Goal: Task Accomplishment & Management: Manage account settings

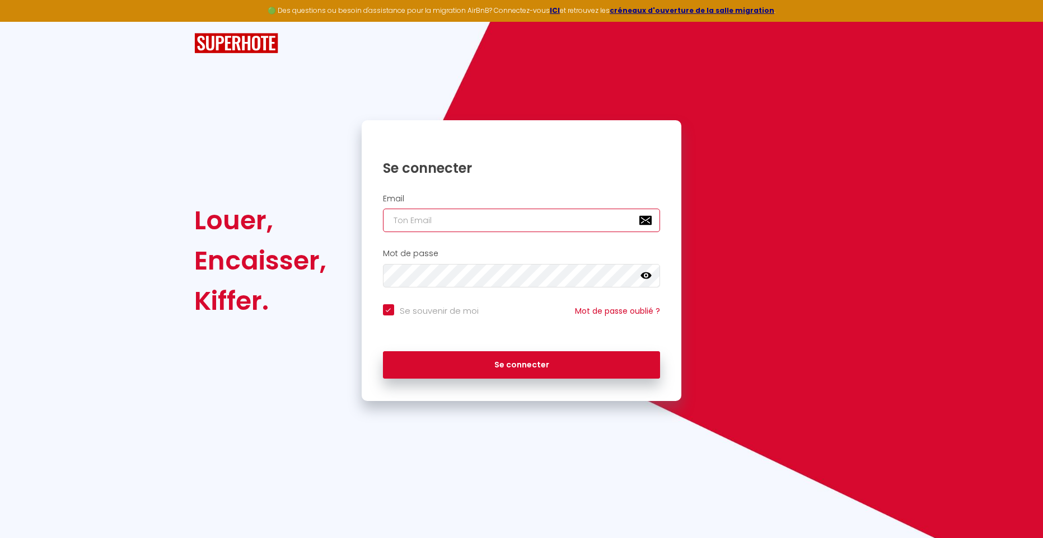
type input "[EMAIL_ADDRESS][DOMAIN_NAME]"
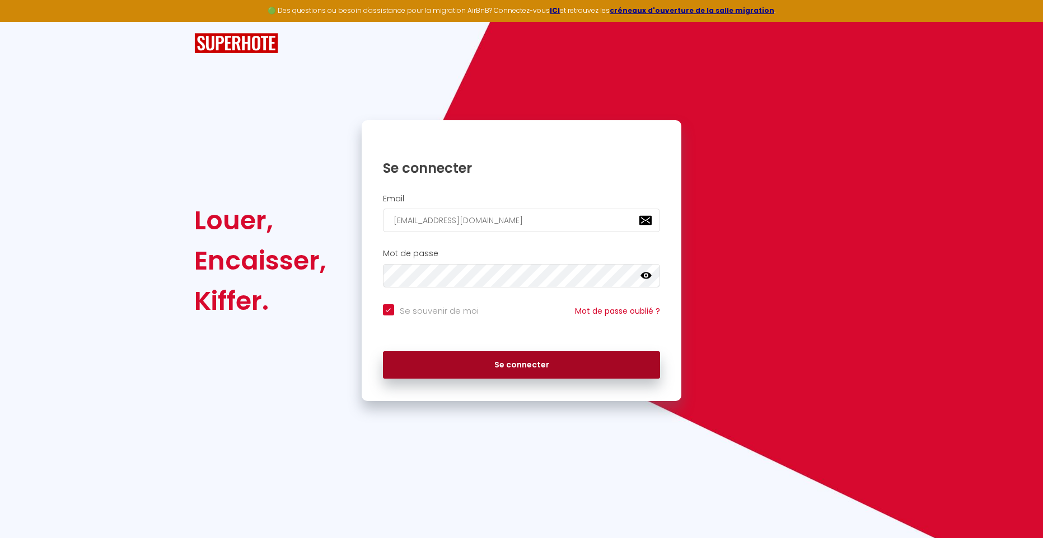
click at [526, 366] on button "Se connecter" at bounding box center [522, 366] width 278 height 28
checkbox input "true"
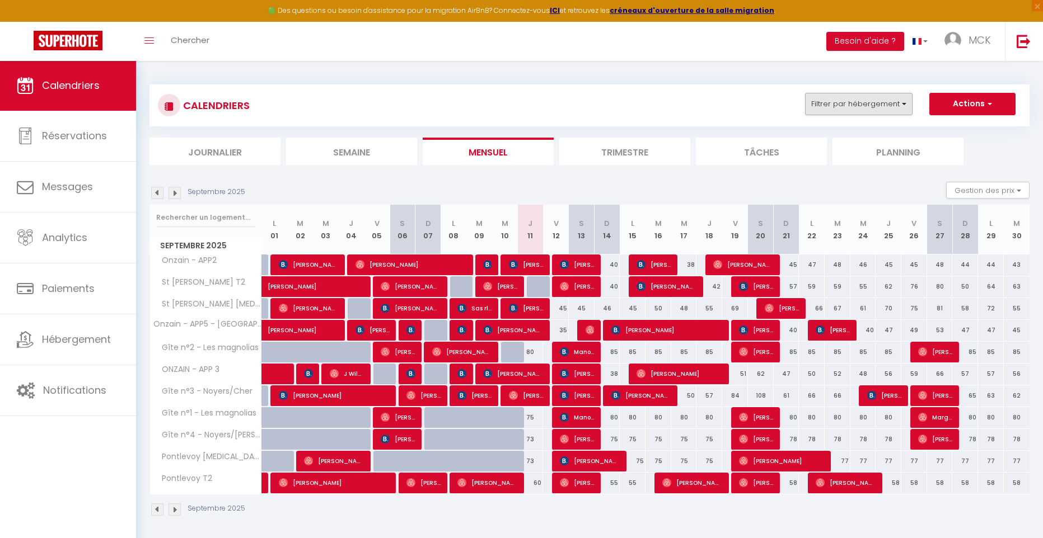
click at [884, 105] on button "Filtrer par hébergement" at bounding box center [858, 104] width 107 height 22
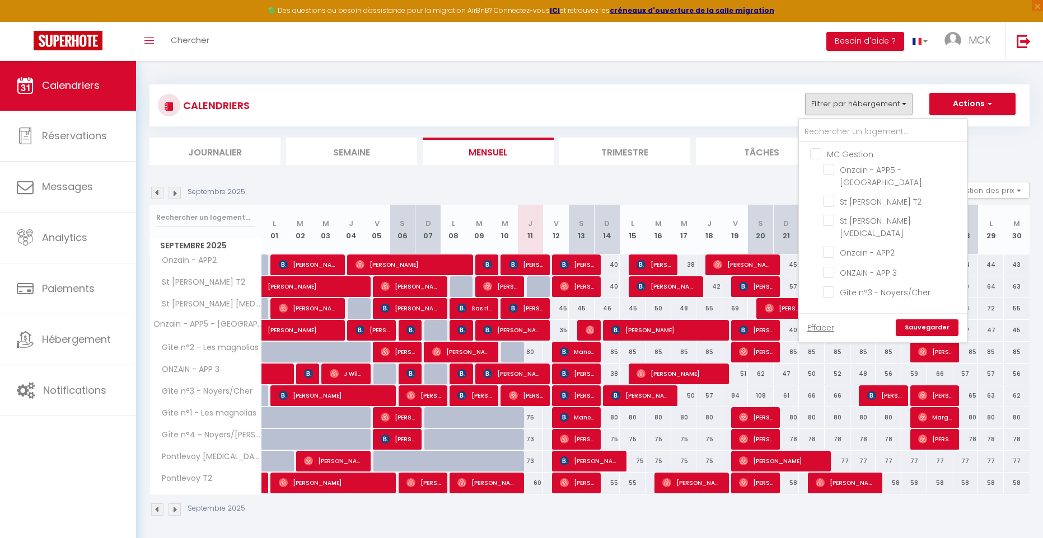
click at [818, 313] on input "SARL ENTRE CHER ET LOIRE" at bounding box center [894, 318] width 168 height 11
checkbox input "true"
checkbox input "false"
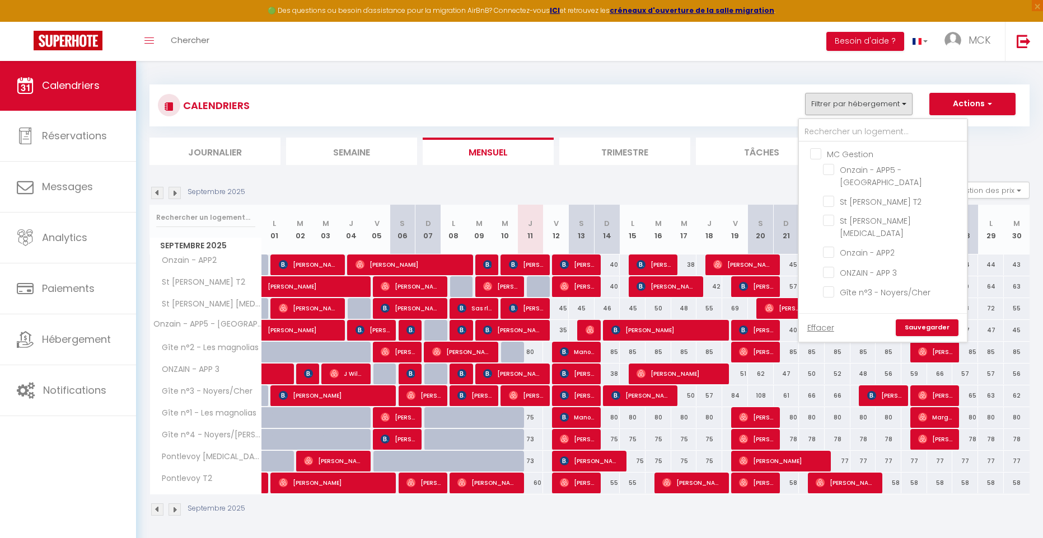
checkbox input "false"
checkbox input "true"
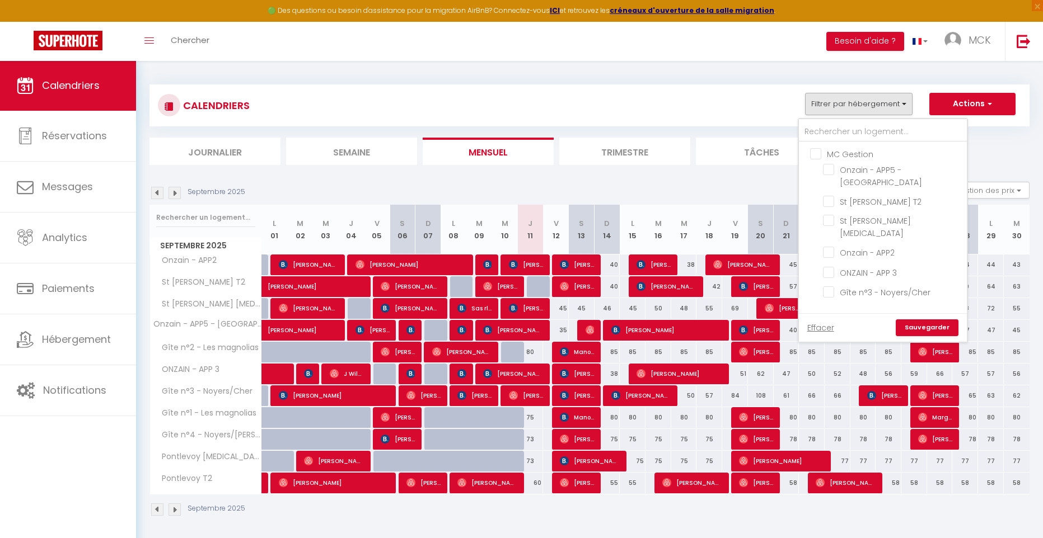
checkbox input "true"
click at [937, 330] on link "Sauvegarder" at bounding box center [927, 328] width 63 height 17
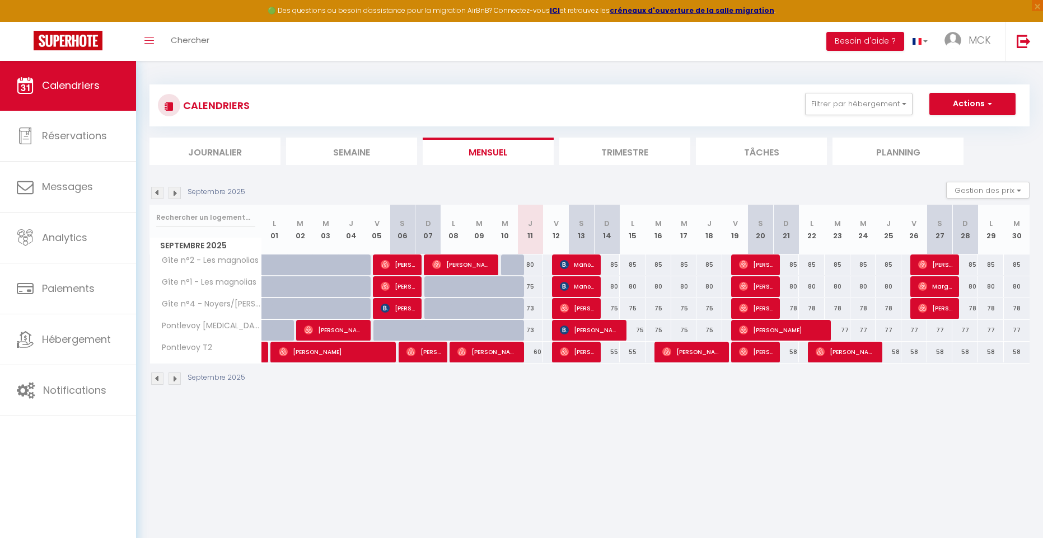
click at [155, 191] on img at bounding box center [157, 193] width 12 height 12
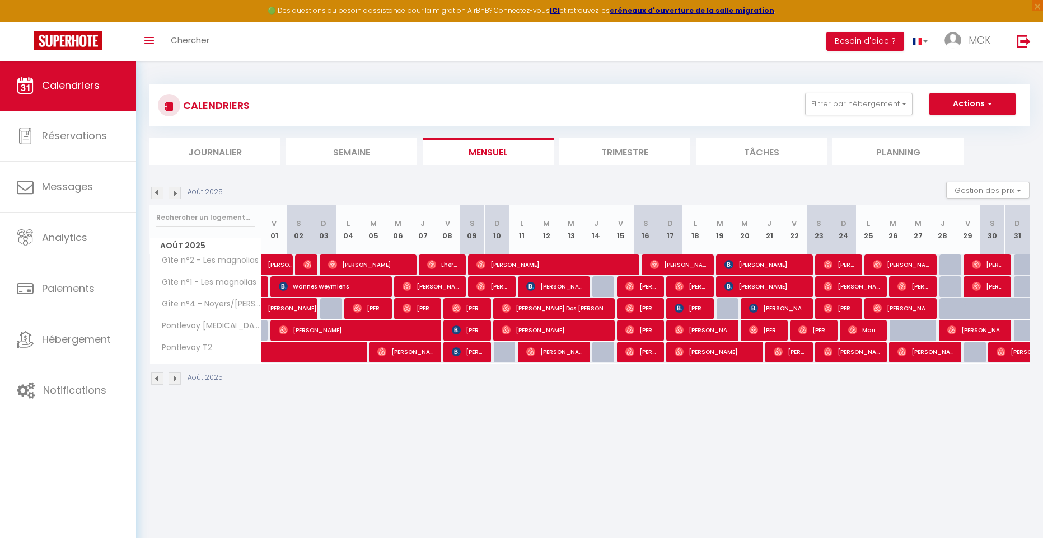
click at [155, 191] on img at bounding box center [157, 193] width 12 height 12
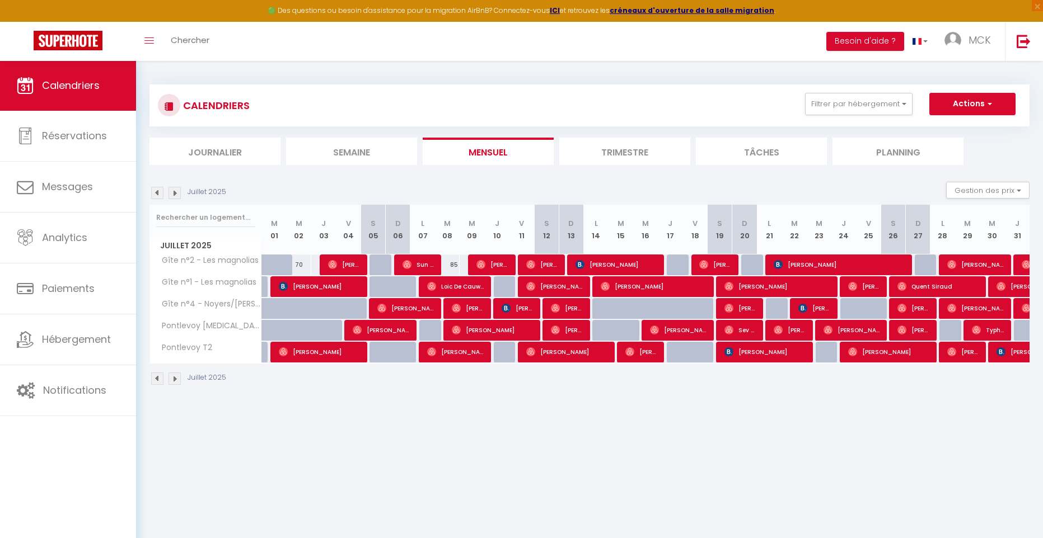
click at [155, 191] on img at bounding box center [157, 193] width 12 height 12
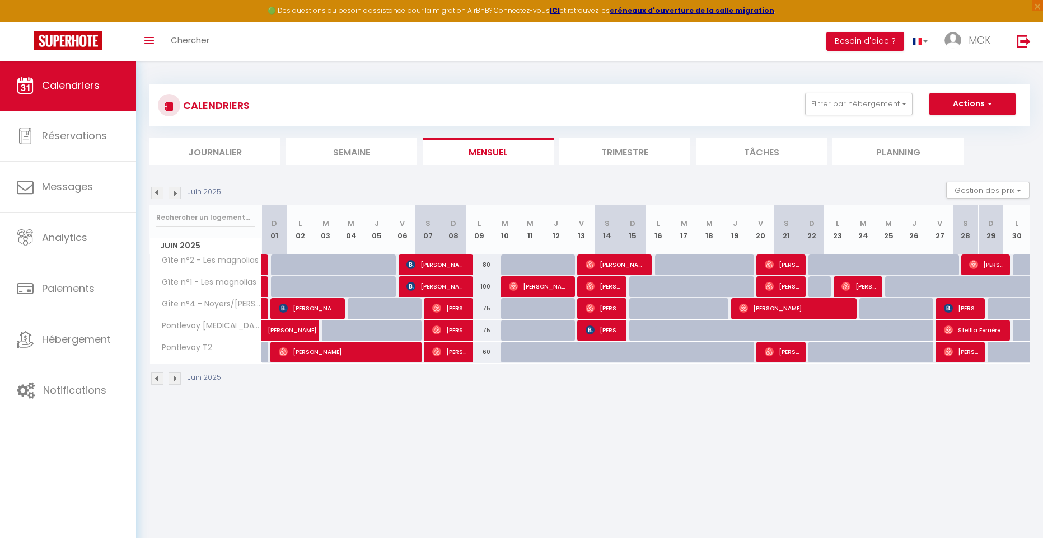
click at [154, 191] on img at bounding box center [157, 193] width 12 height 12
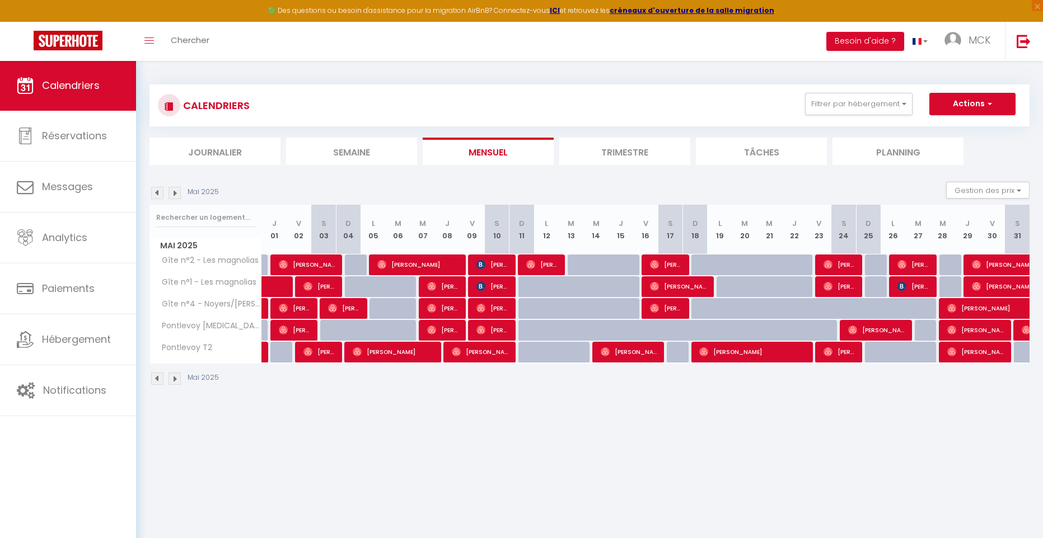
click at [154, 191] on img at bounding box center [157, 193] width 12 height 12
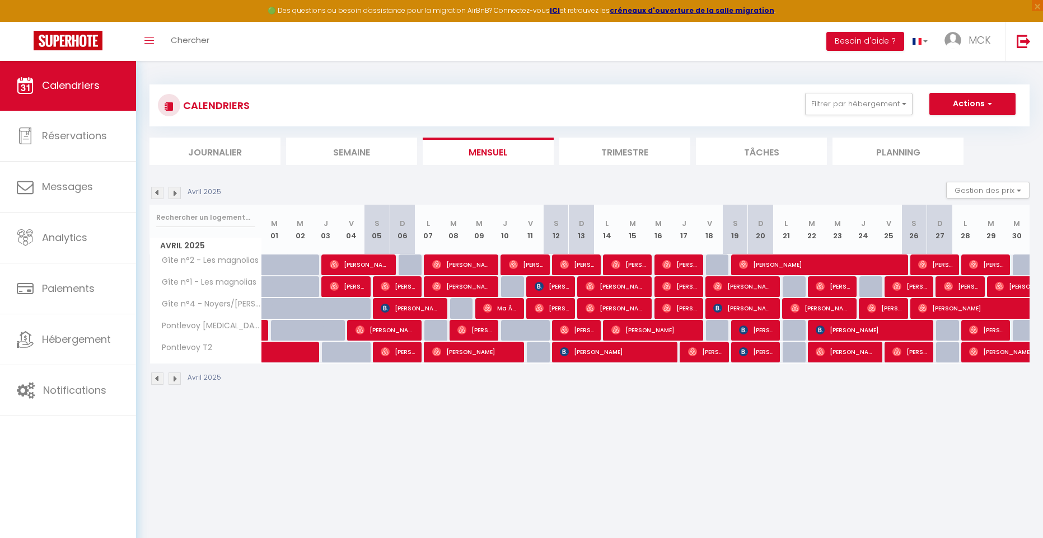
click at [154, 191] on img at bounding box center [157, 193] width 12 height 12
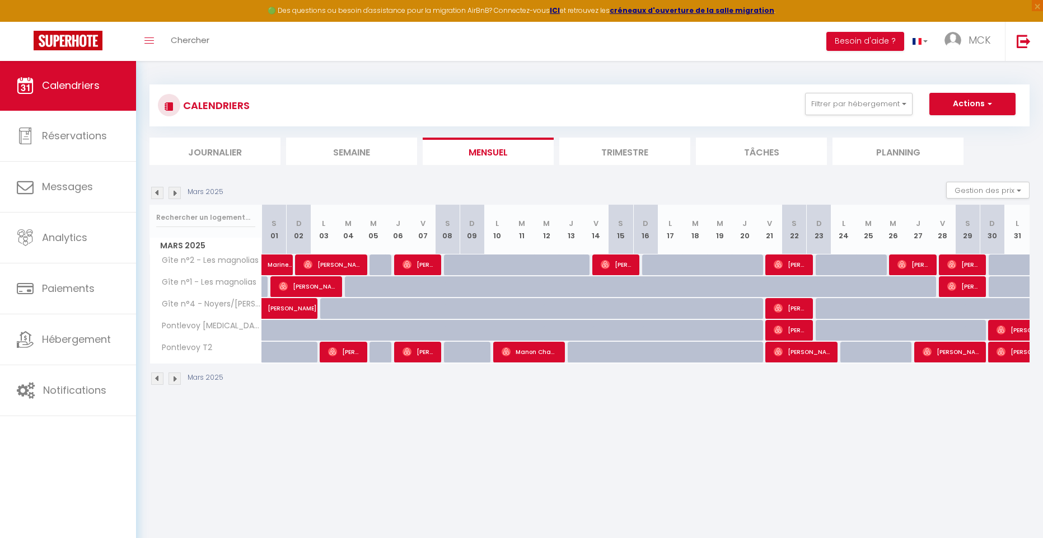
click at [154, 191] on img at bounding box center [157, 193] width 12 height 12
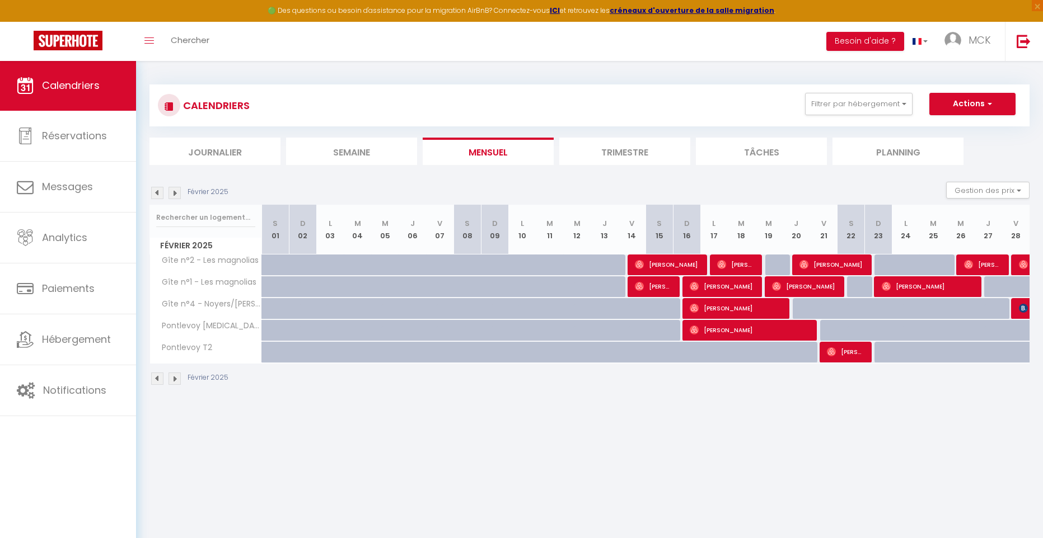
click at [154, 191] on img at bounding box center [157, 193] width 12 height 12
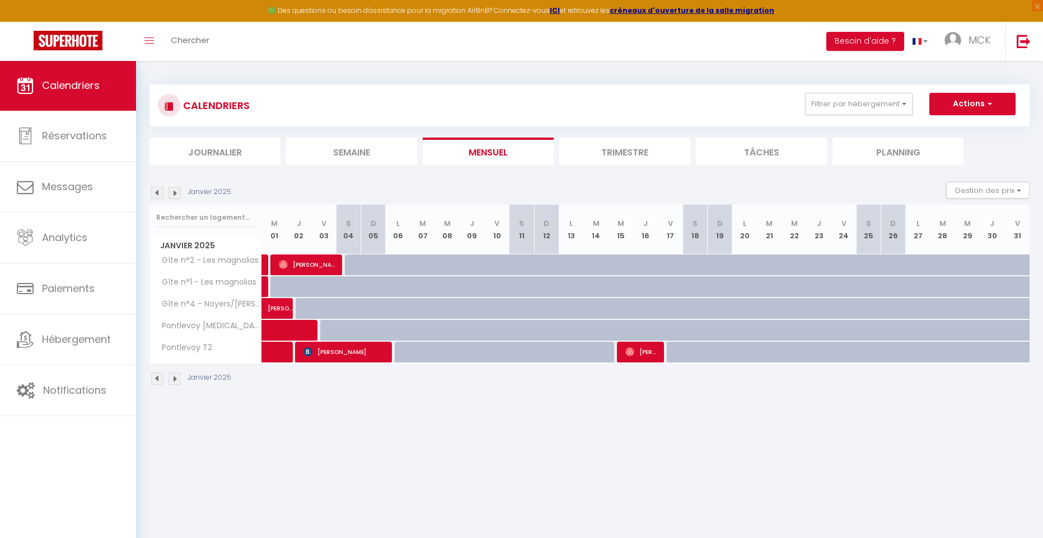
click at [154, 191] on img at bounding box center [157, 193] width 12 height 12
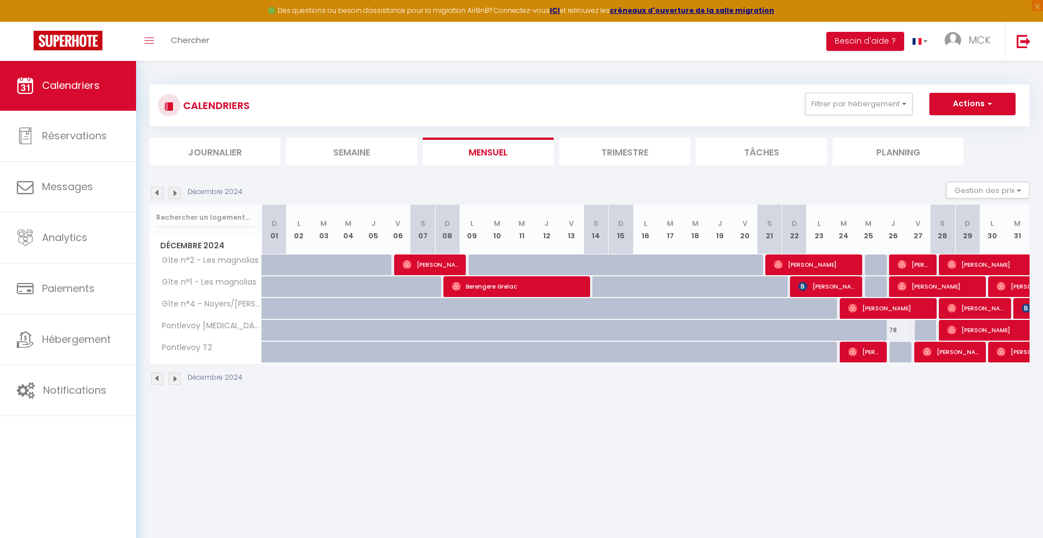
click at [154, 191] on img at bounding box center [157, 193] width 12 height 12
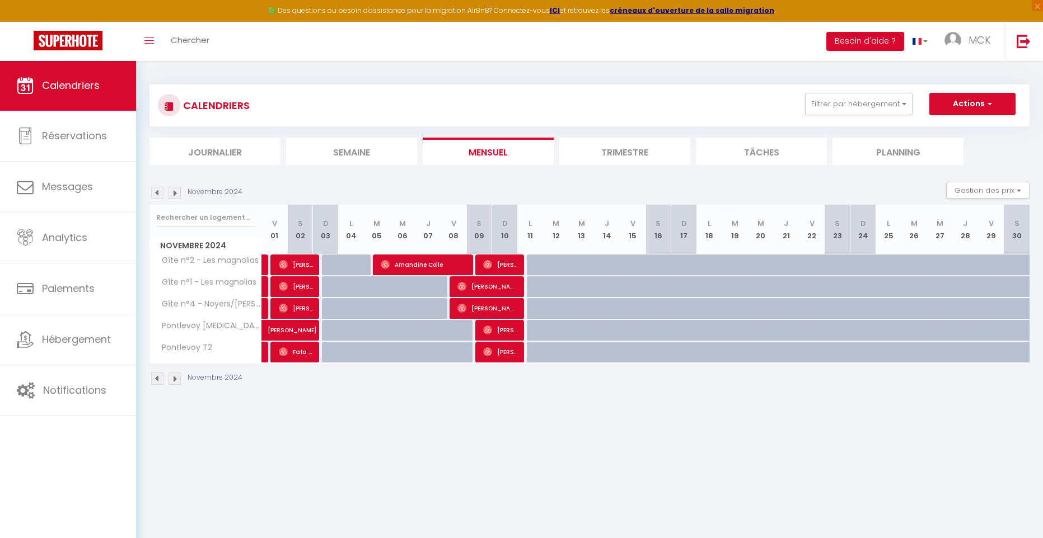
click at [154, 191] on img at bounding box center [157, 193] width 12 height 12
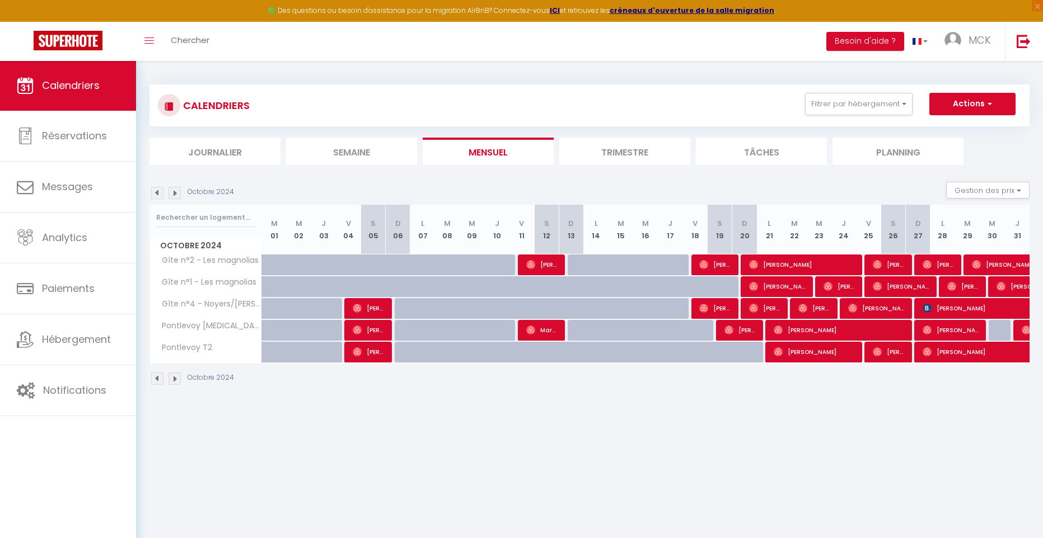
click at [154, 190] on img at bounding box center [157, 193] width 12 height 12
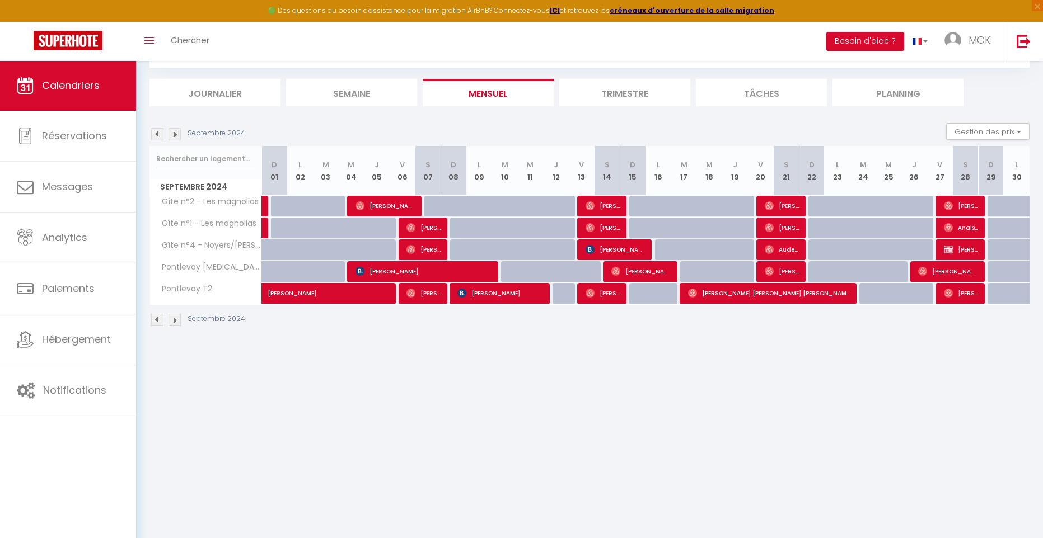
scroll to position [59, 0]
click at [959, 251] on span "[PERSON_NAME]" at bounding box center [961, 249] width 34 height 21
select select "OK"
select select "KO"
select select "0"
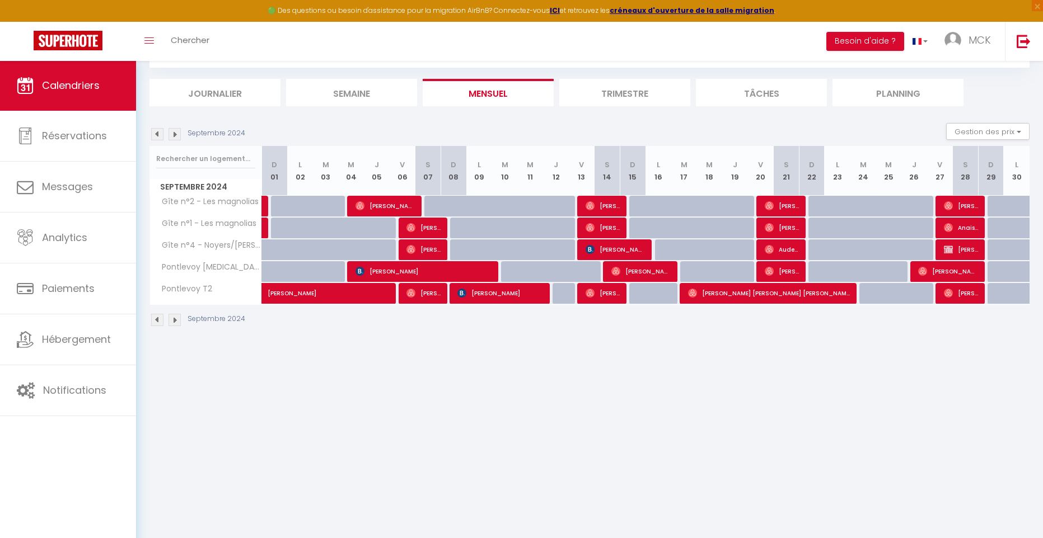
select select "0"
select select "1"
select select
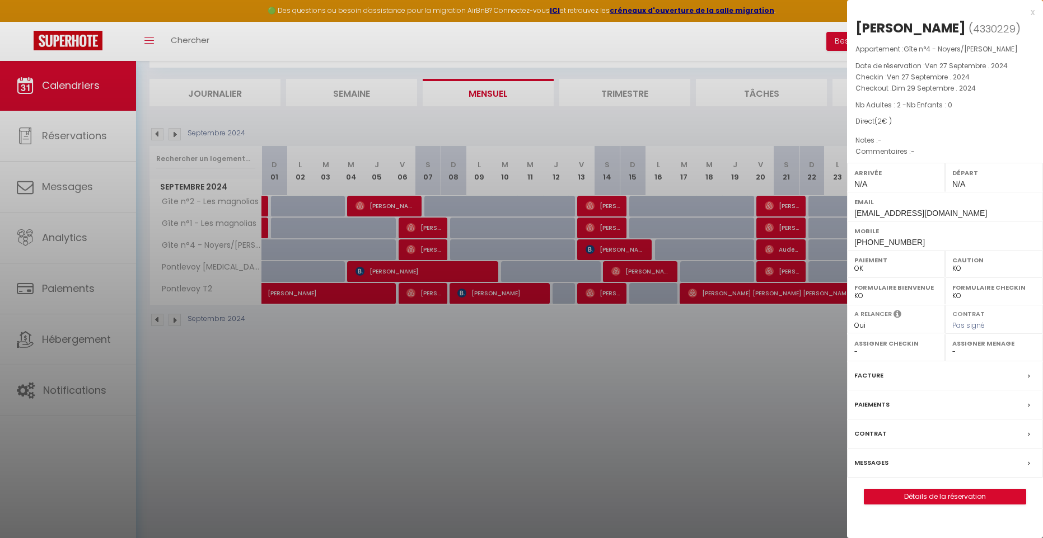
click at [1033, 12] on div "x" at bounding box center [941, 12] width 188 height 13
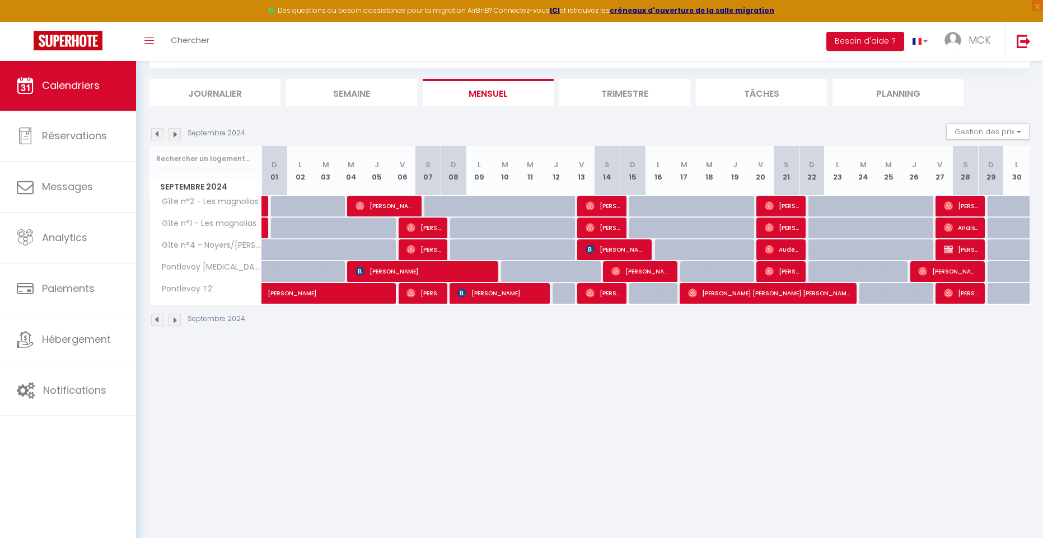
click at [173, 133] on img at bounding box center [174, 134] width 12 height 12
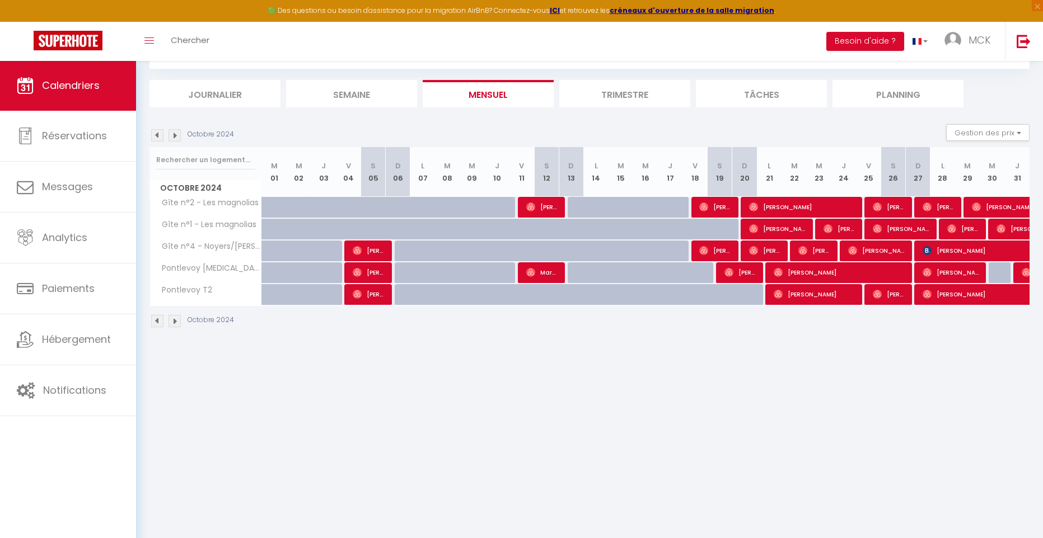
scroll to position [57, 0]
click at [177, 136] on img at bounding box center [174, 136] width 12 height 12
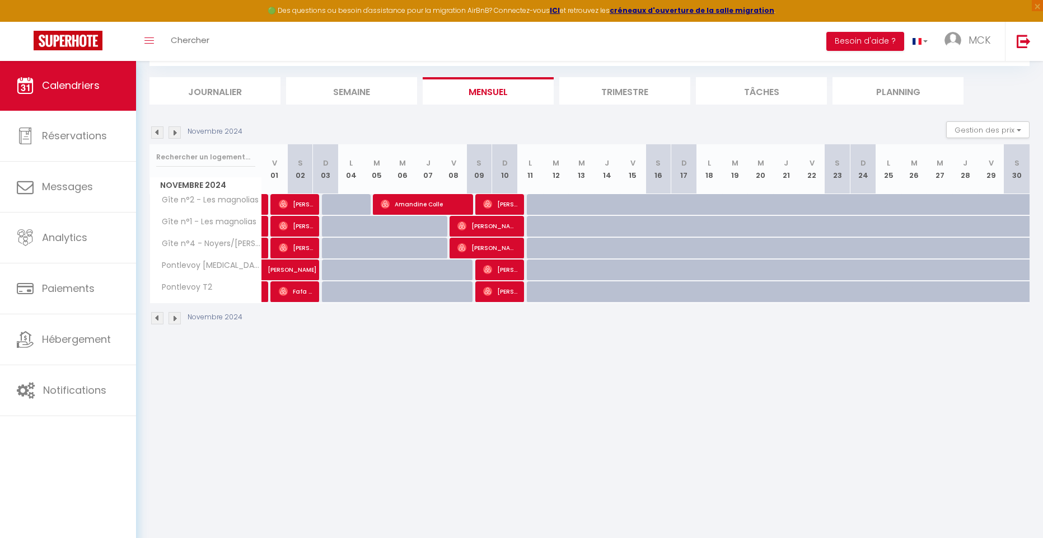
scroll to position [61, 1]
click at [175, 134] on img at bounding box center [174, 133] width 12 height 12
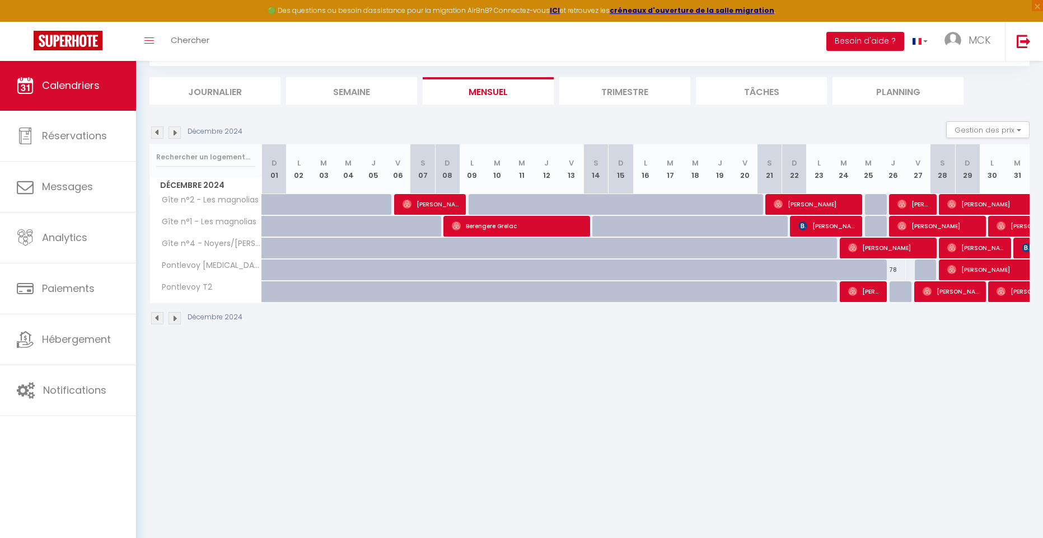
scroll to position [60, 0]
